Goal: Find contact information: Find contact information

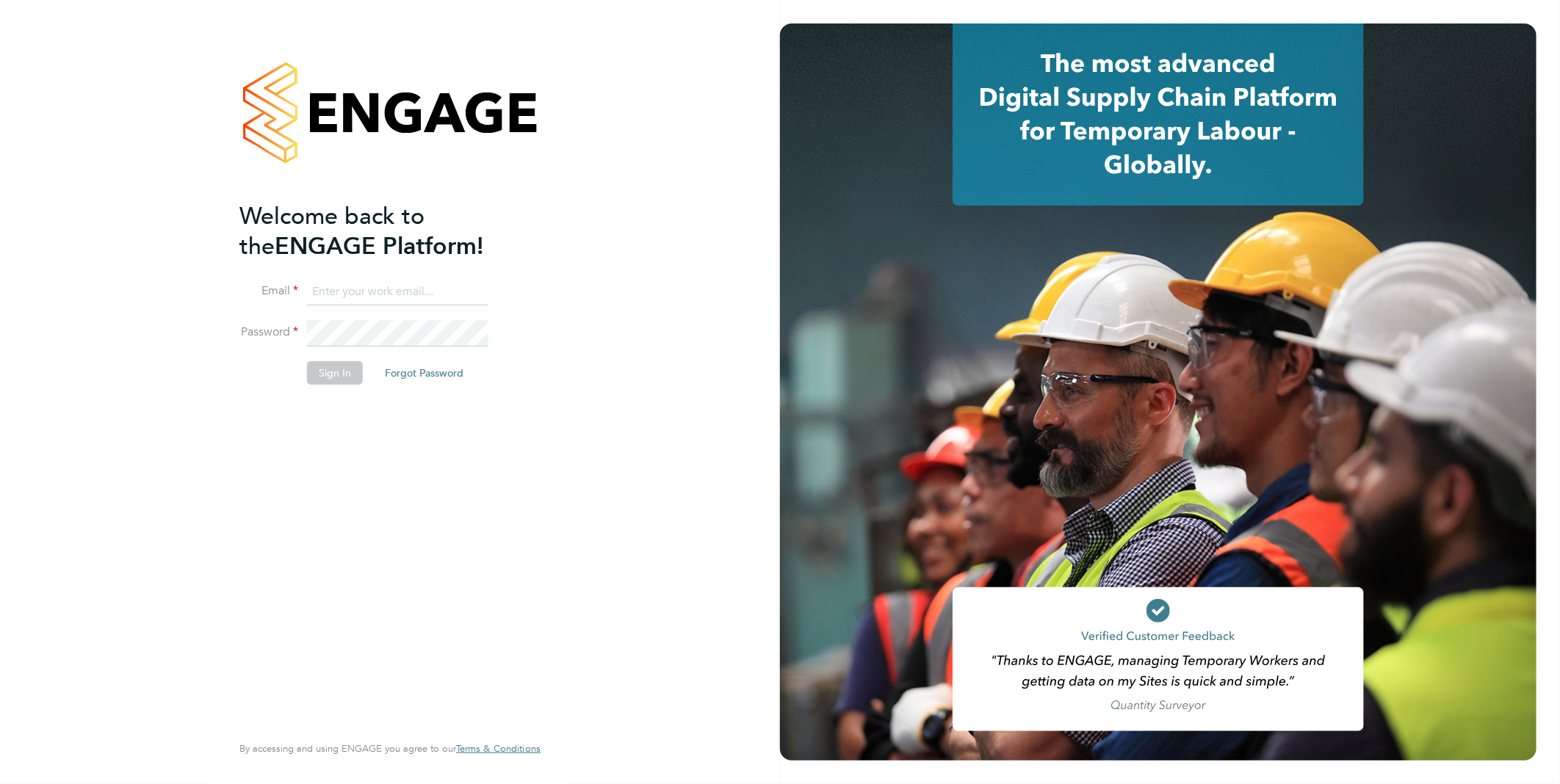
type input "yasmin.hemati-gilani@ganymedesolutions.co.uk"
click at [348, 377] on button "Sign In" at bounding box center [335, 373] width 56 height 24
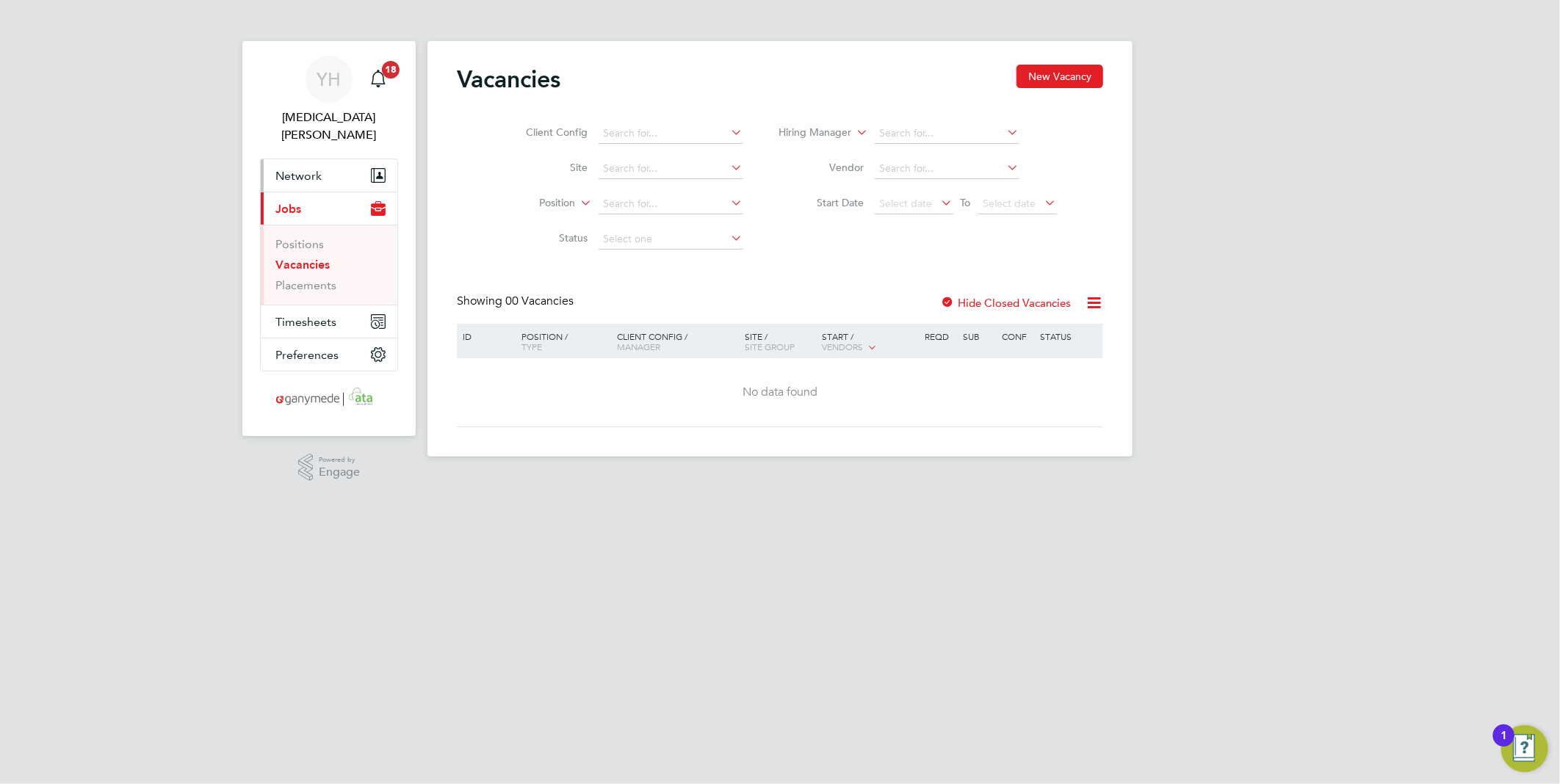
drag, startPoint x: 285, startPoint y: 158, endPoint x: 295, endPoint y: 160, distance: 10.2
click at [285, 169] on span "Network" at bounding box center [298, 175] width 47 height 14
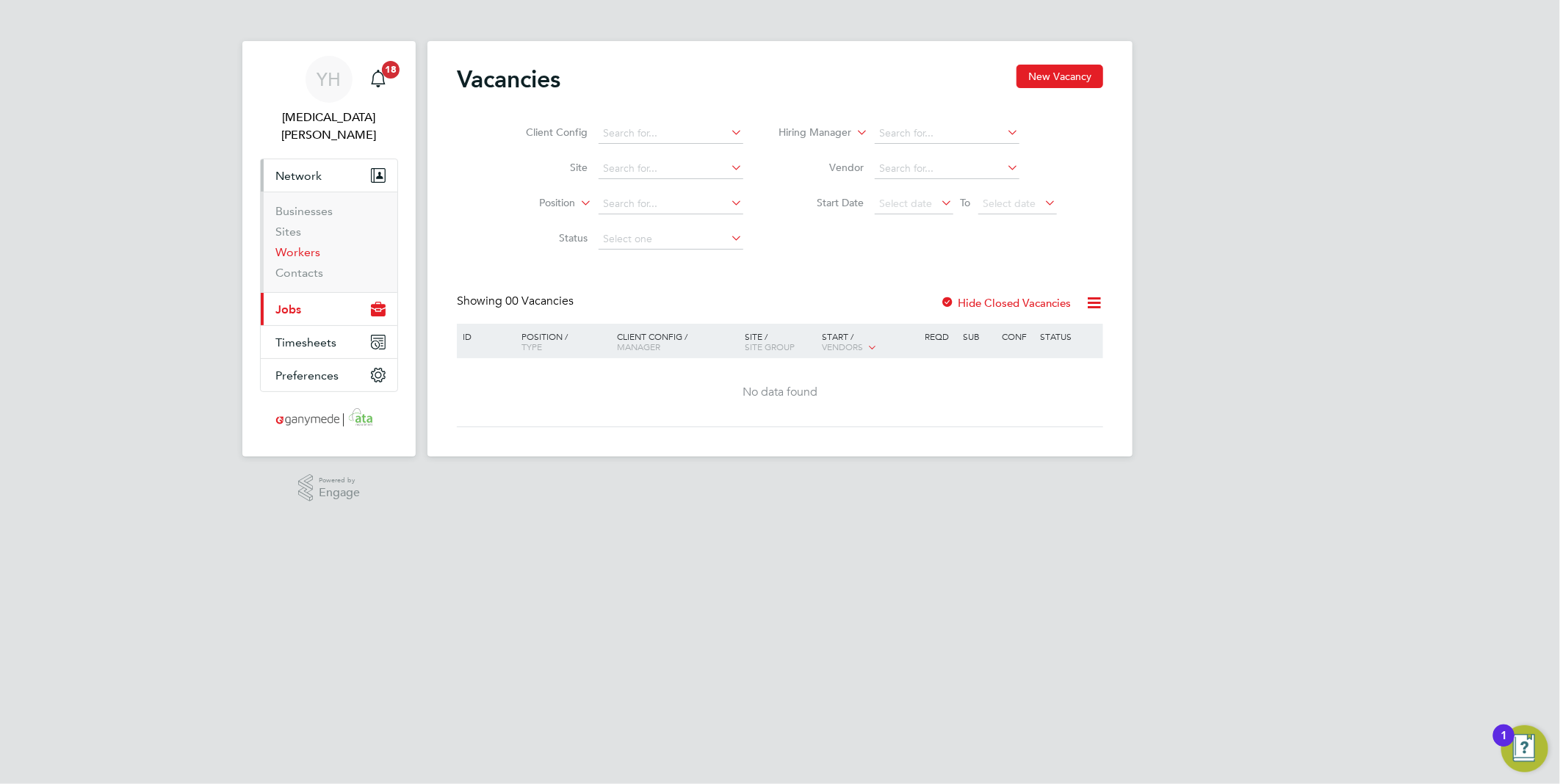
click at [313, 246] on link "Workers" at bounding box center [298, 252] width 45 height 14
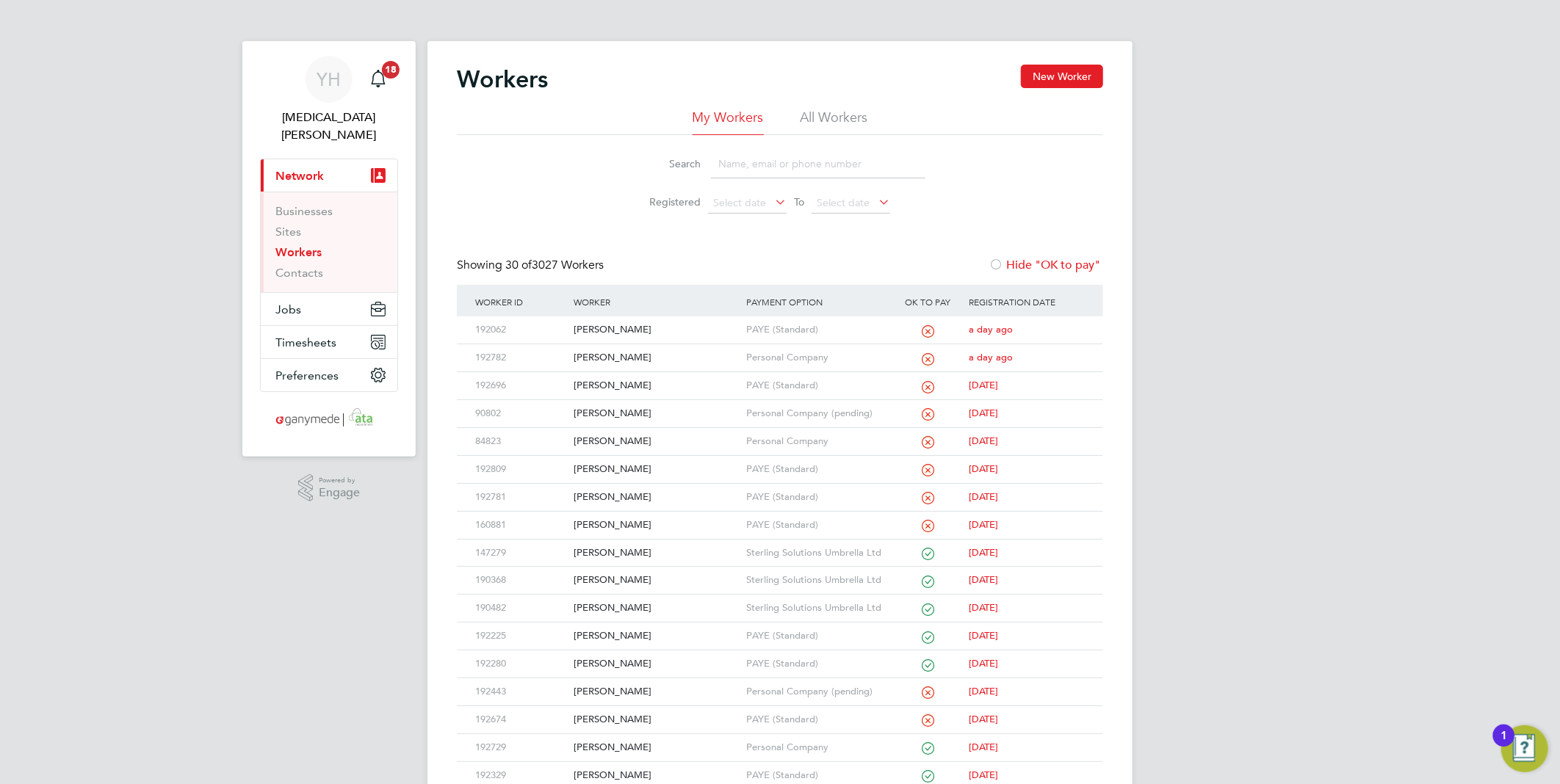
click at [774, 163] on input at bounding box center [818, 164] width 214 height 29
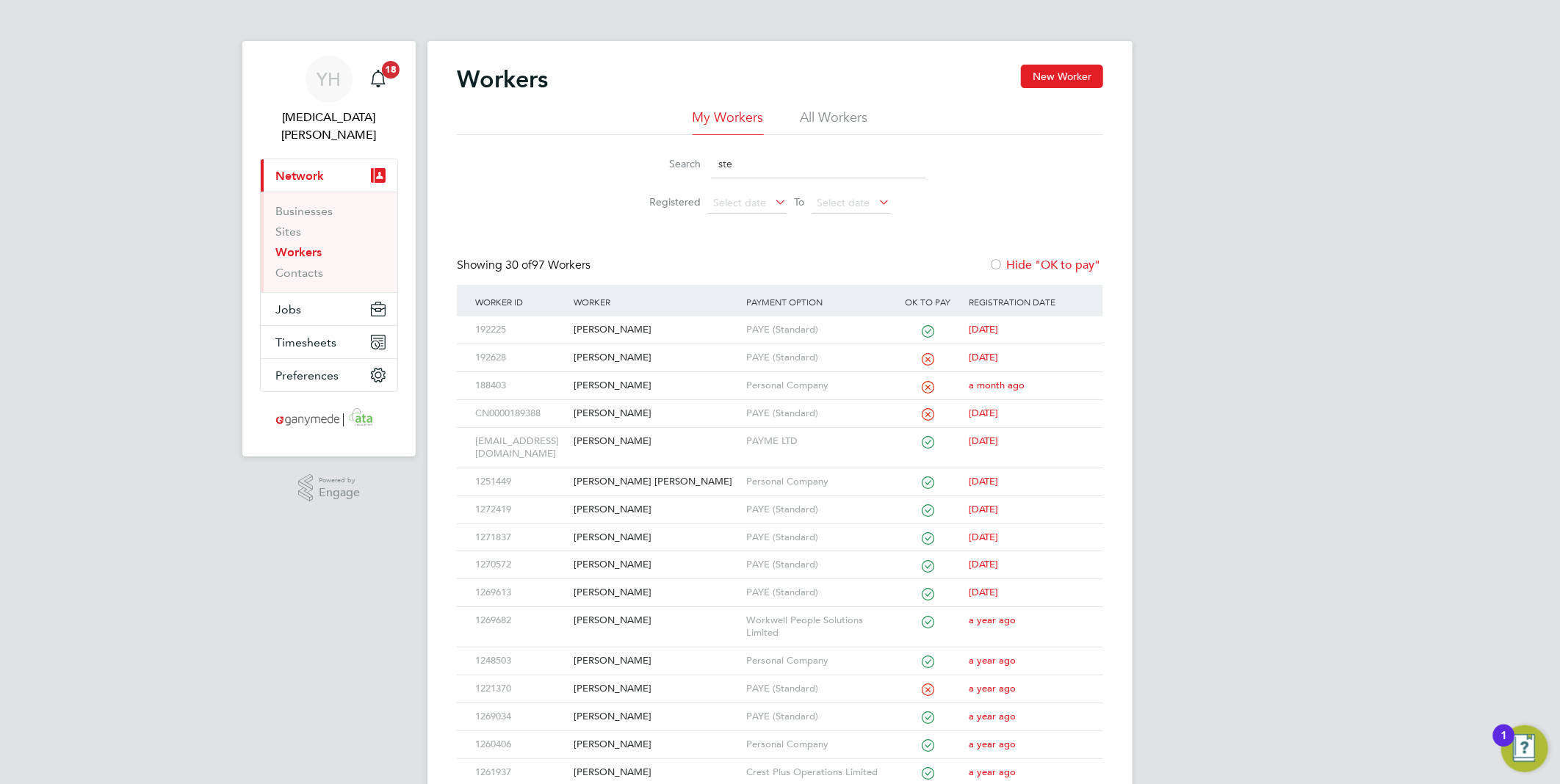
click at [752, 166] on input "ste" at bounding box center [818, 164] width 214 height 29
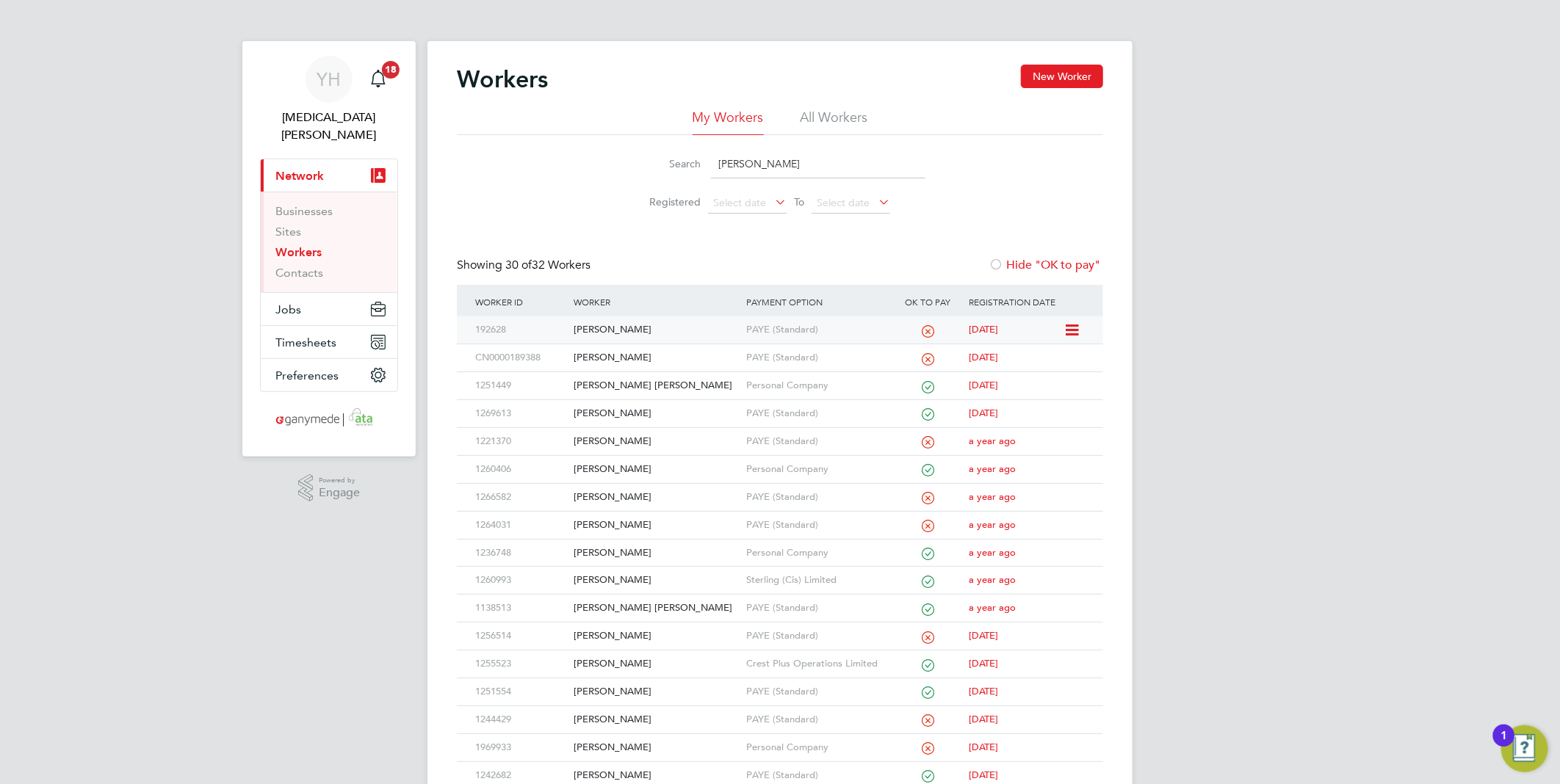
click at [612, 327] on div "[PERSON_NAME]" at bounding box center [656, 330] width 172 height 27
drag, startPoint x: 761, startPoint y: 165, endPoint x: 632, endPoint y: 168, distance: 129.0
click at [635, 165] on div "Search steven" at bounding box center [780, 164] width 291 height 29
click at [622, 324] on div "Paul Taggart" at bounding box center [656, 330] width 172 height 27
drag, startPoint x: 751, startPoint y: 168, endPoint x: 629, endPoint y: 118, distance: 131.8
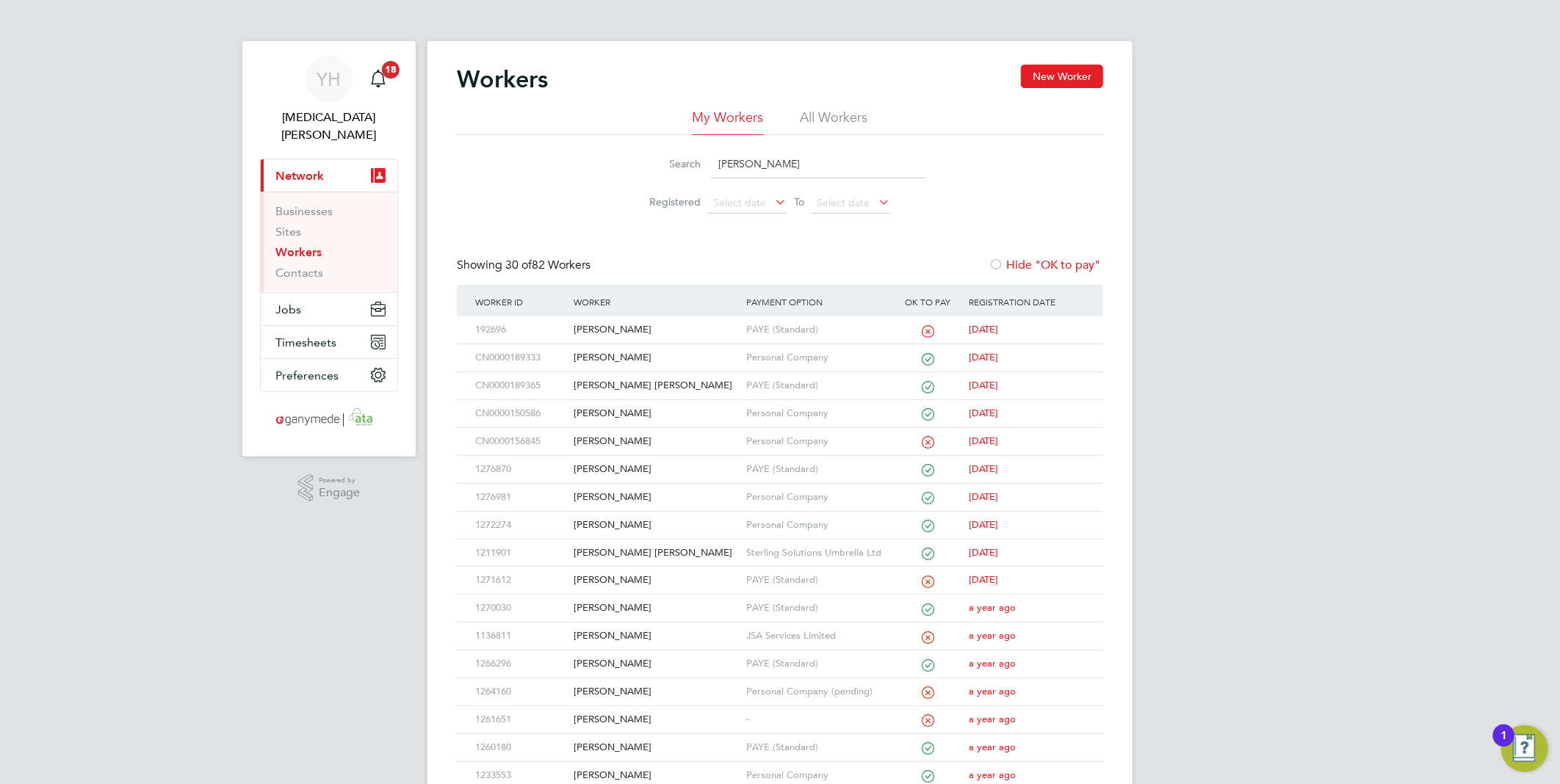
click at [633, 141] on div "Search paul Registered Select date To Select date" at bounding box center [780, 178] width 646 height 86
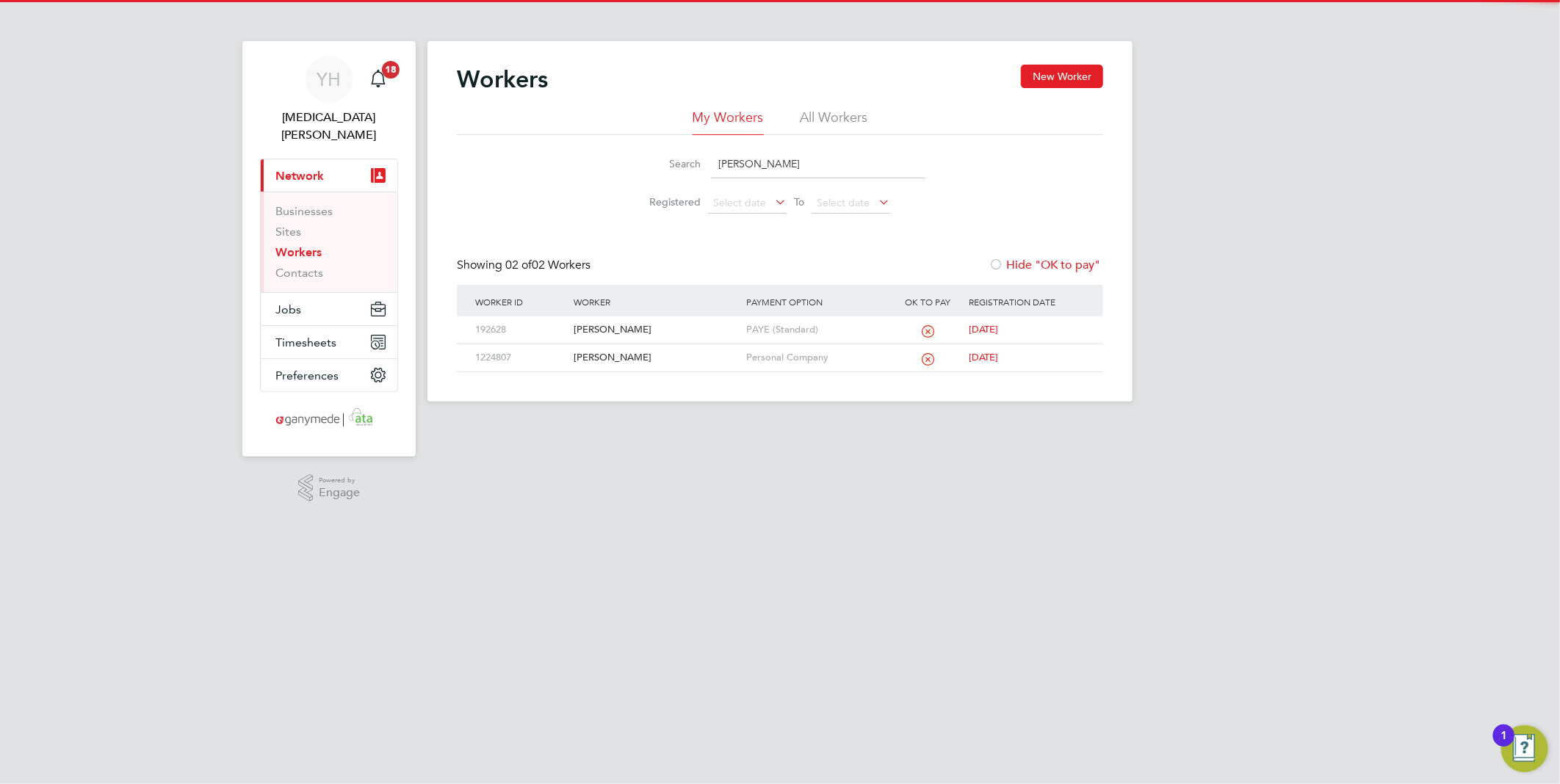
type input "steven smith"
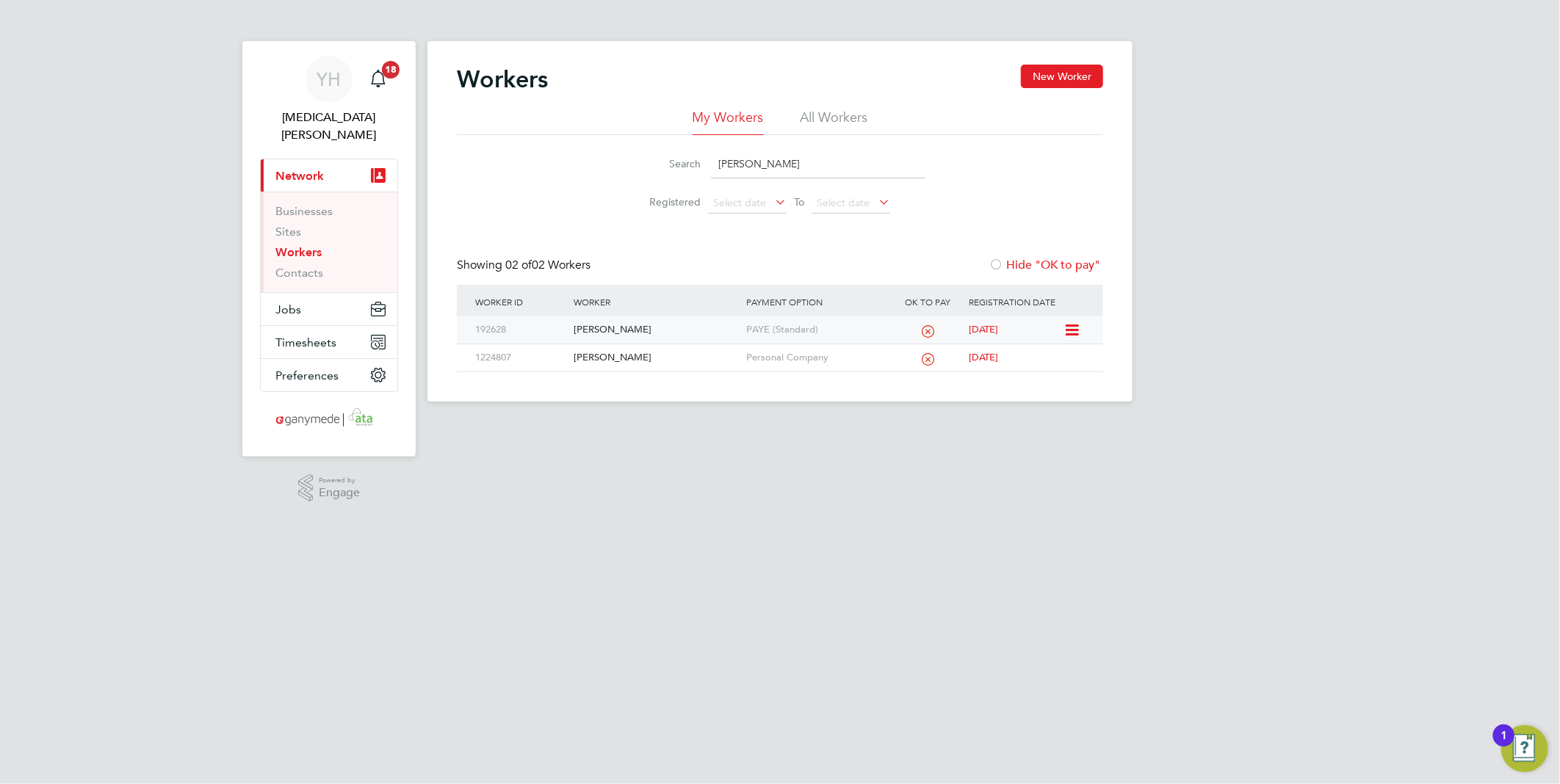
click at [625, 332] on div "[PERSON_NAME]" at bounding box center [656, 330] width 172 height 27
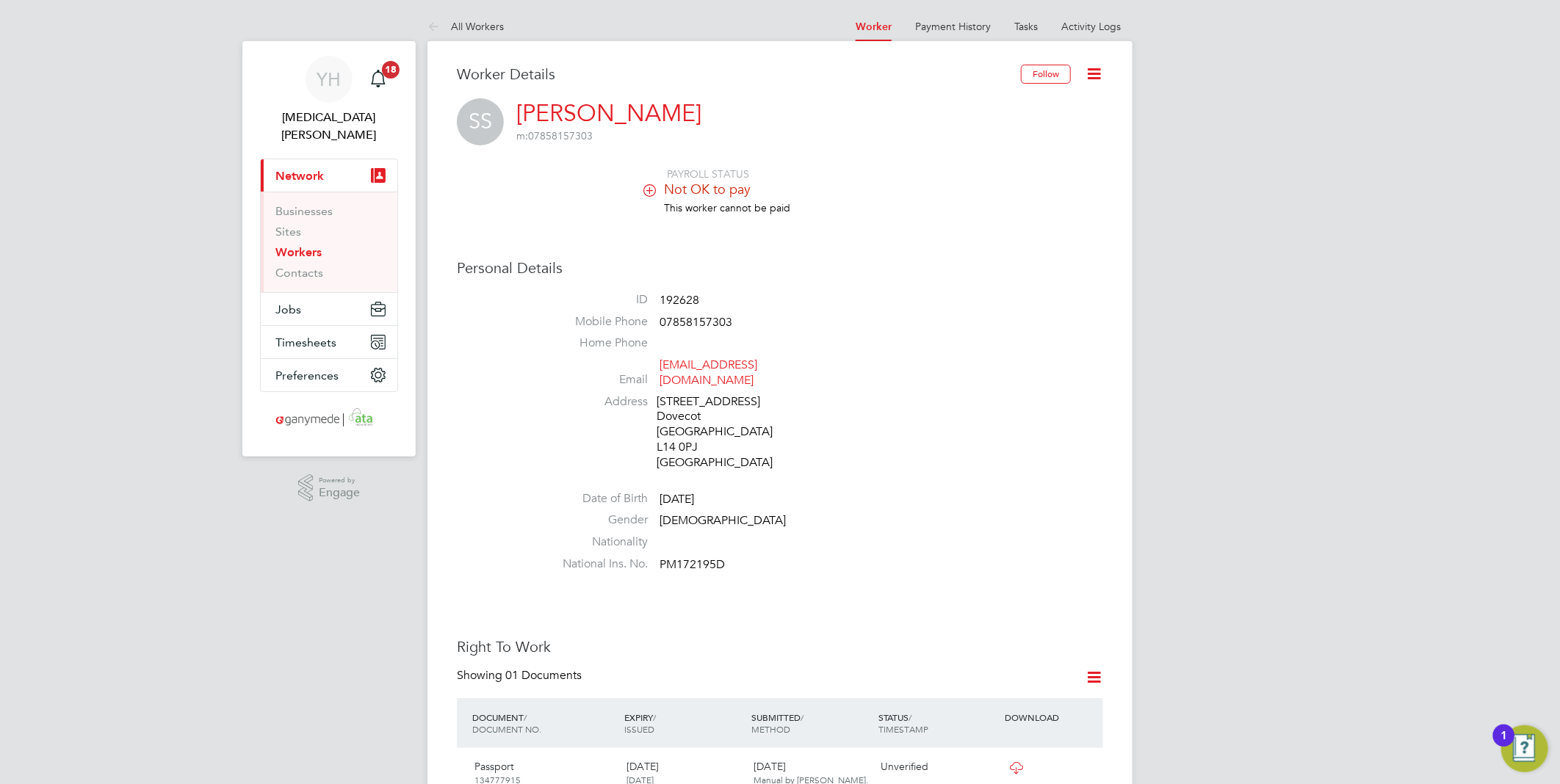
click at [652, 191] on icon at bounding box center [650, 190] width 11 height 11
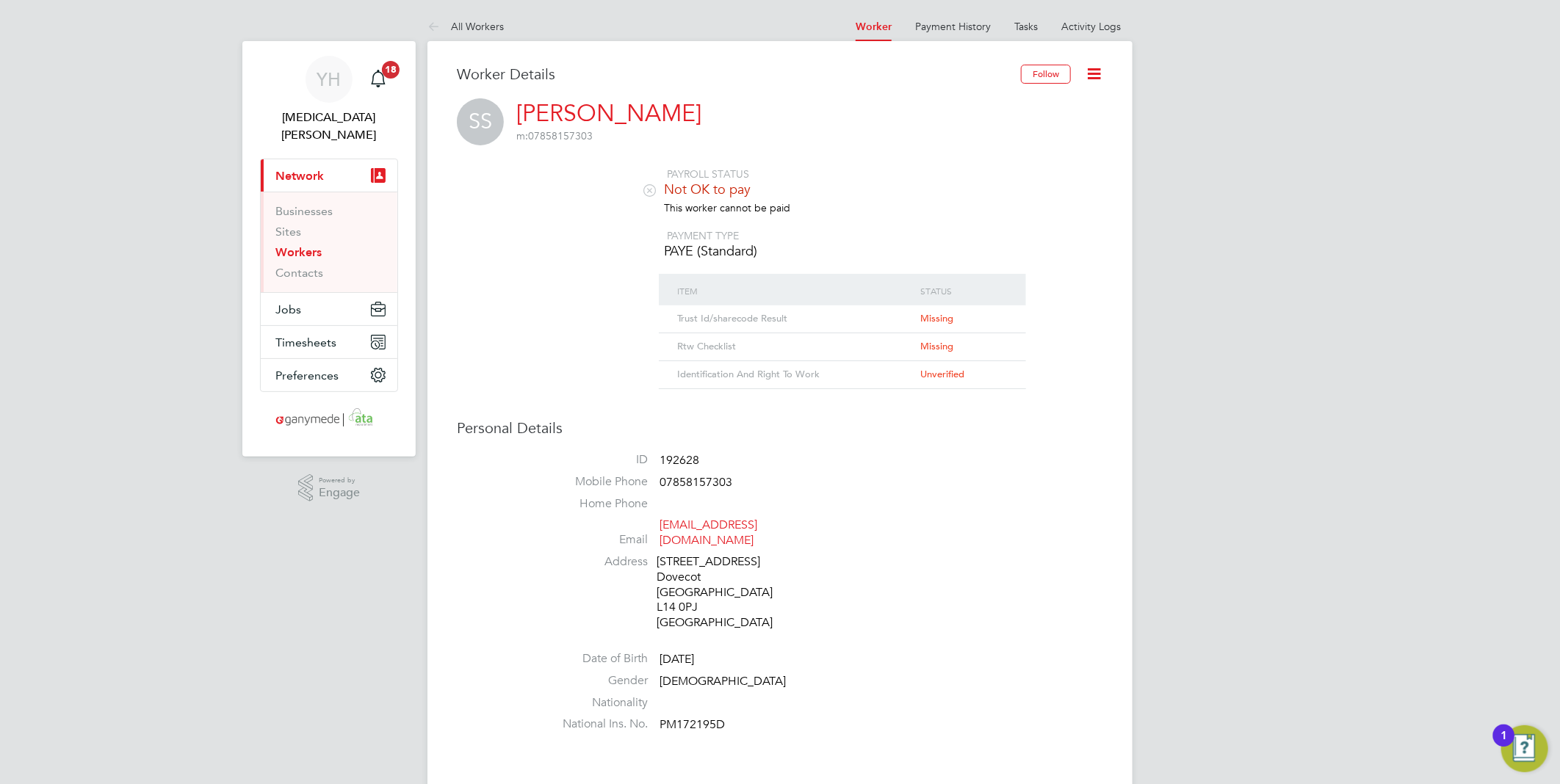
click at [652, 191] on icon at bounding box center [650, 190] width 11 height 11
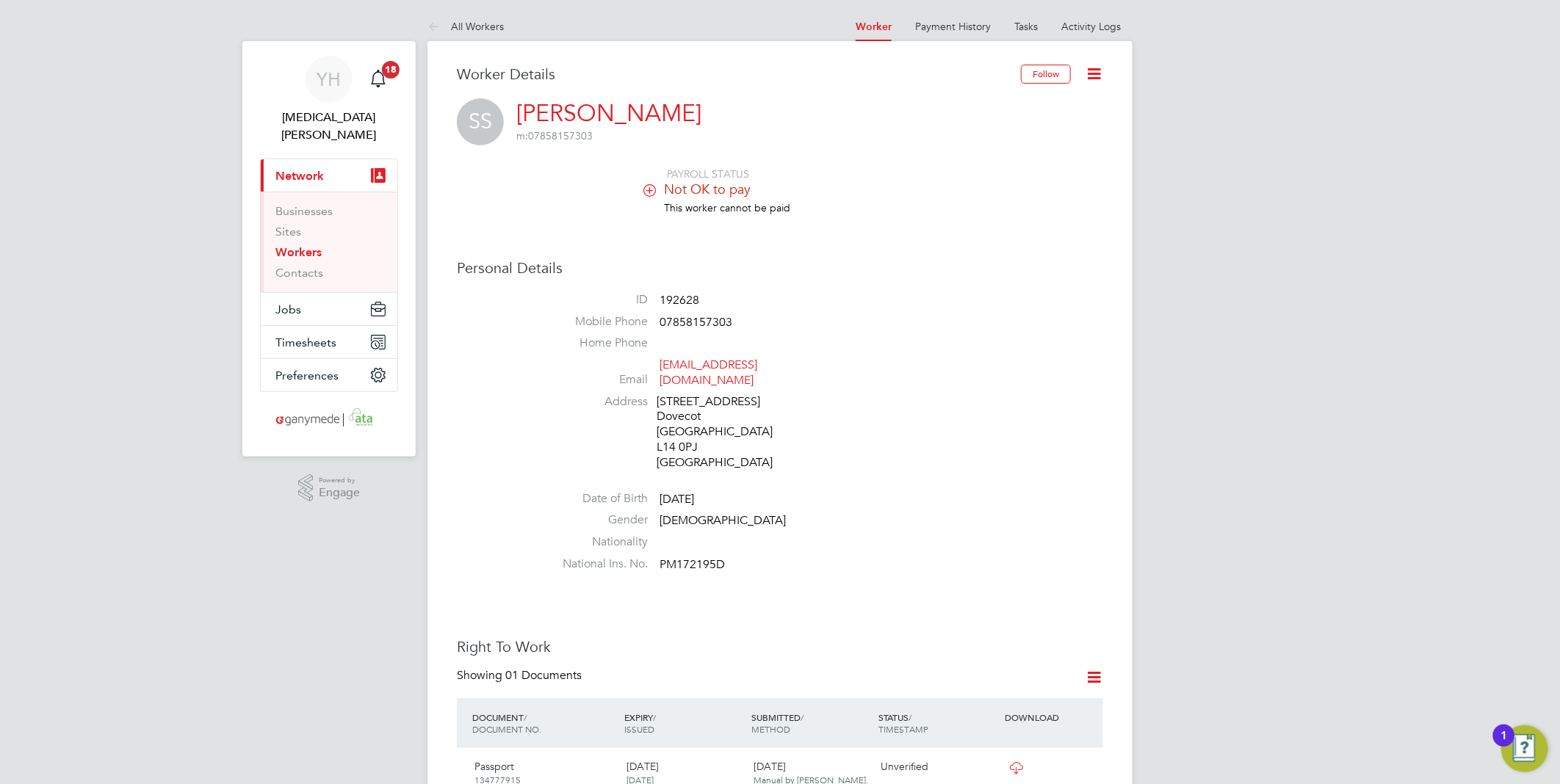
click at [732, 364] on link "stevo20251@outloook.com" at bounding box center [709, 372] width 98 height 30
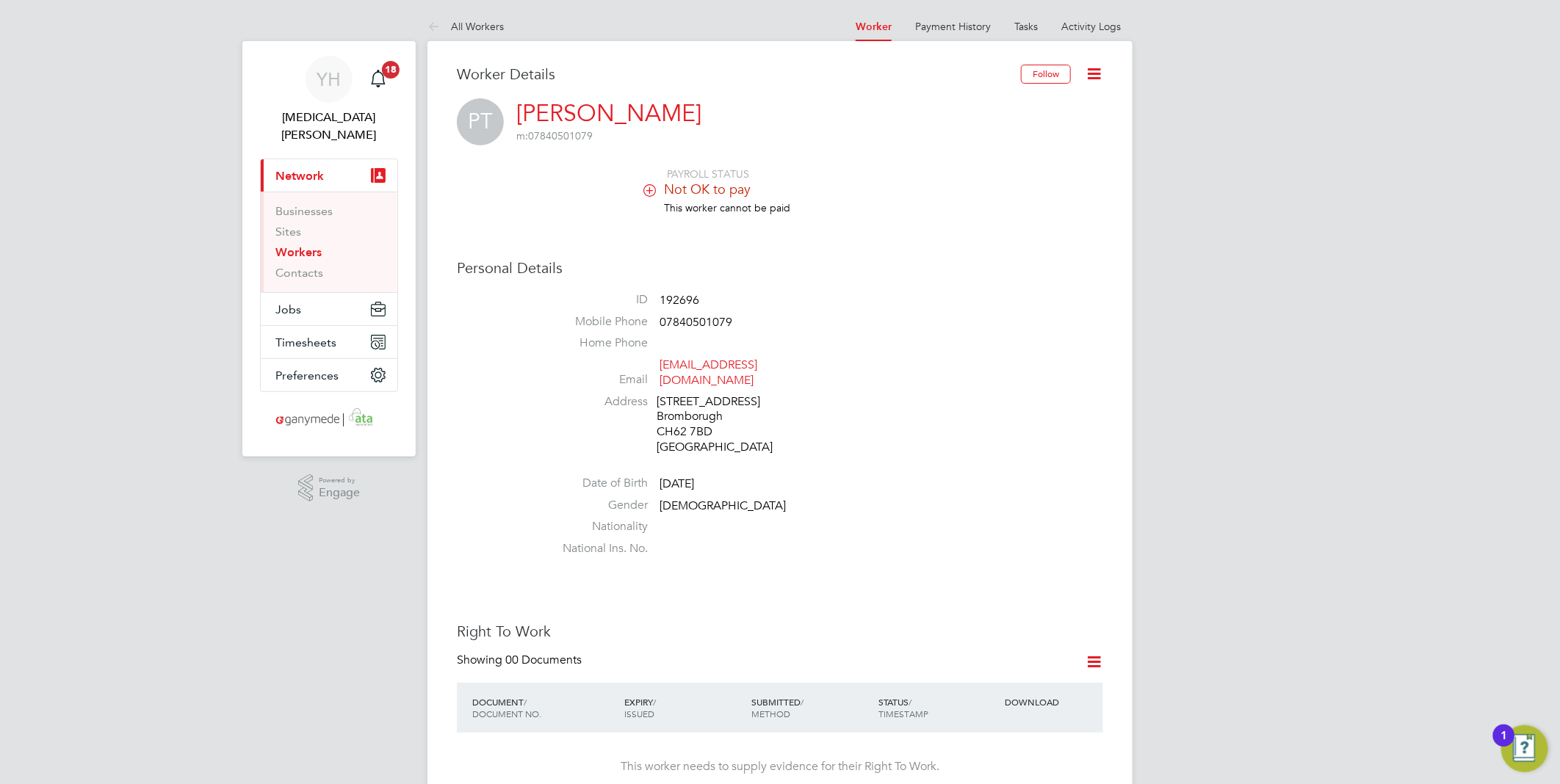
click at [720, 361] on link "ptaggart77@gmail.com" at bounding box center [709, 372] width 98 height 30
click at [651, 191] on icon at bounding box center [650, 190] width 11 height 11
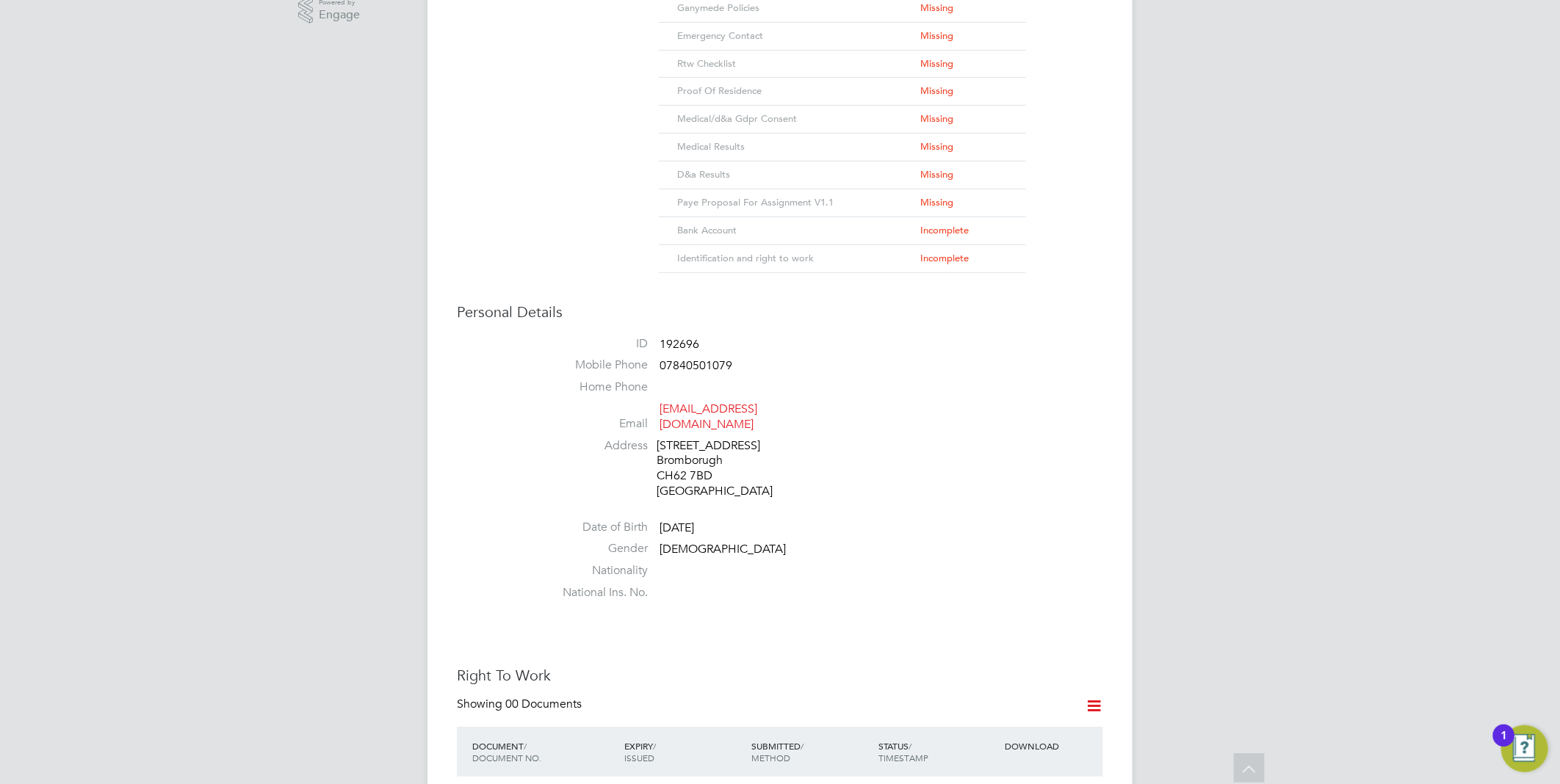
scroll to position [570, 0]
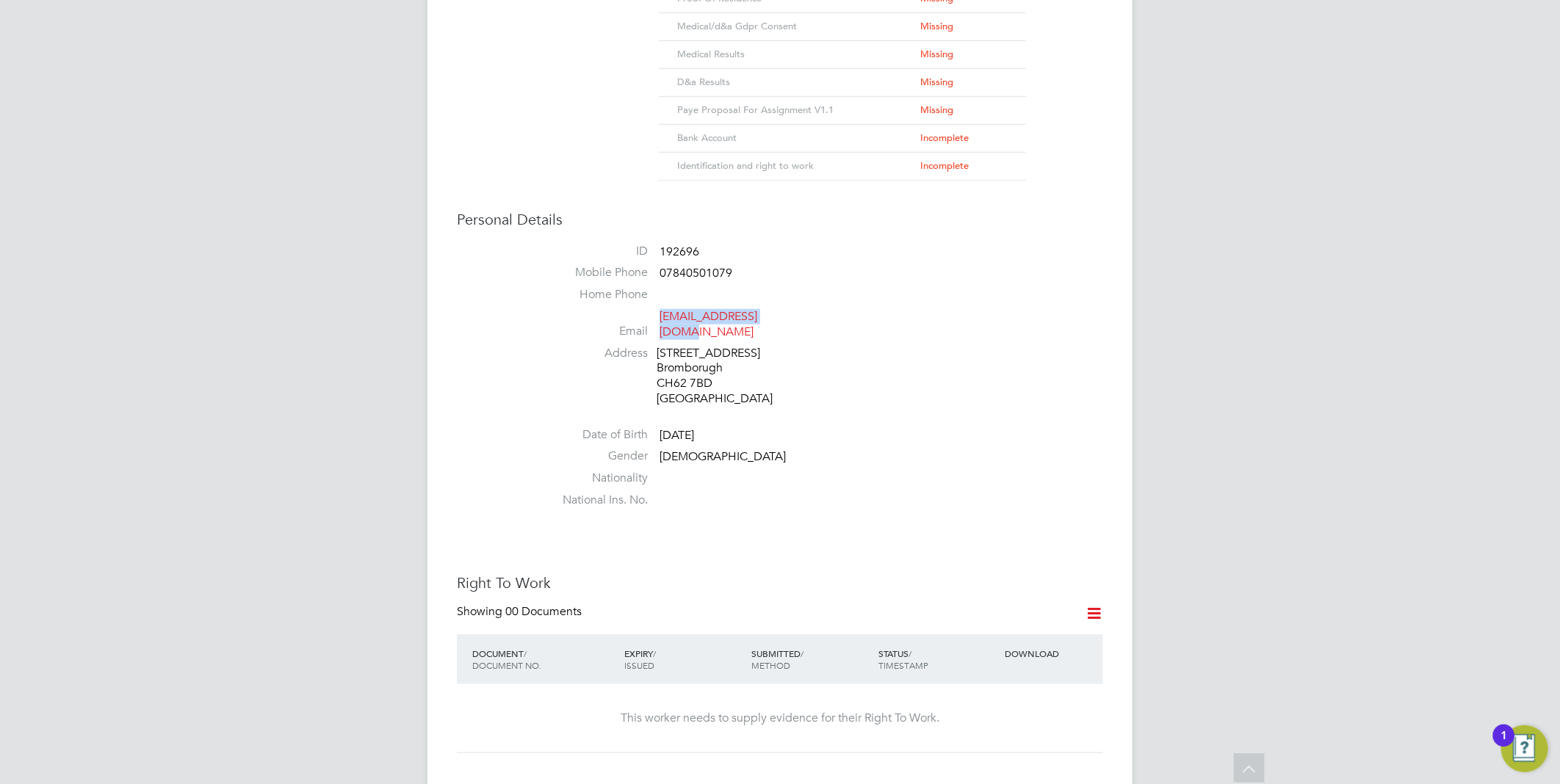
drag, startPoint x: 780, startPoint y: 313, endPoint x: 662, endPoint y: 317, distance: 118.1
click at [662, 317] on span "ptaggart77@gmail.com" at bounding box center [729, 324] width 140 height 31
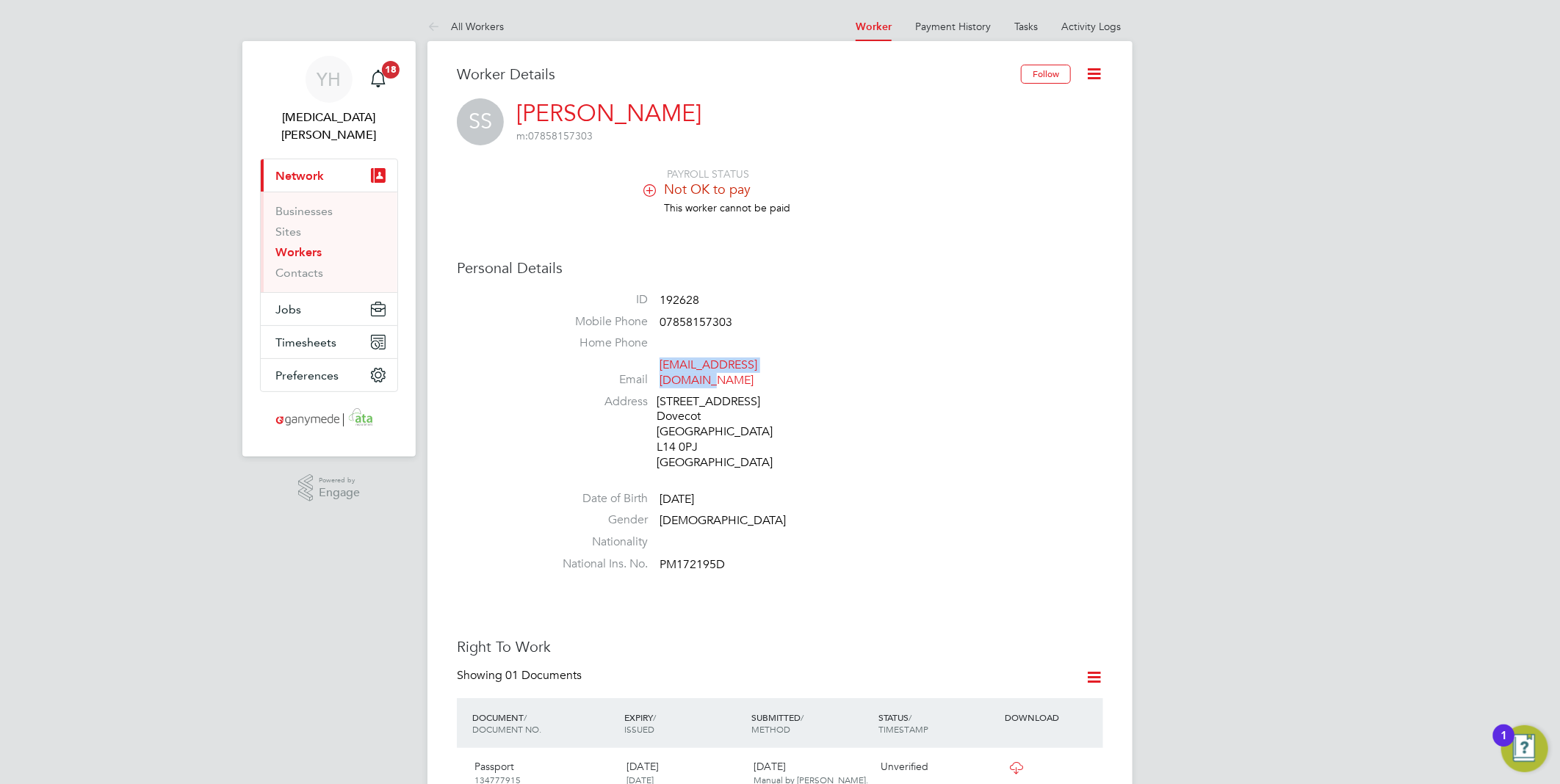
drag, startPoint x: 808, startPoint y: 365, endPoint x: 662, endPoint y: 361, distance: 146.1
click at [662, 361] on li "Email [EMAIL_ADDRESS][DOMAIN_NAME]" at bounding box center [825, 375] width 558 height 36
copy link "[EMAIL_ADDRESS][DOMAIN_NAME]"
